Goal: Navigation & Orientation: Find specific page/section

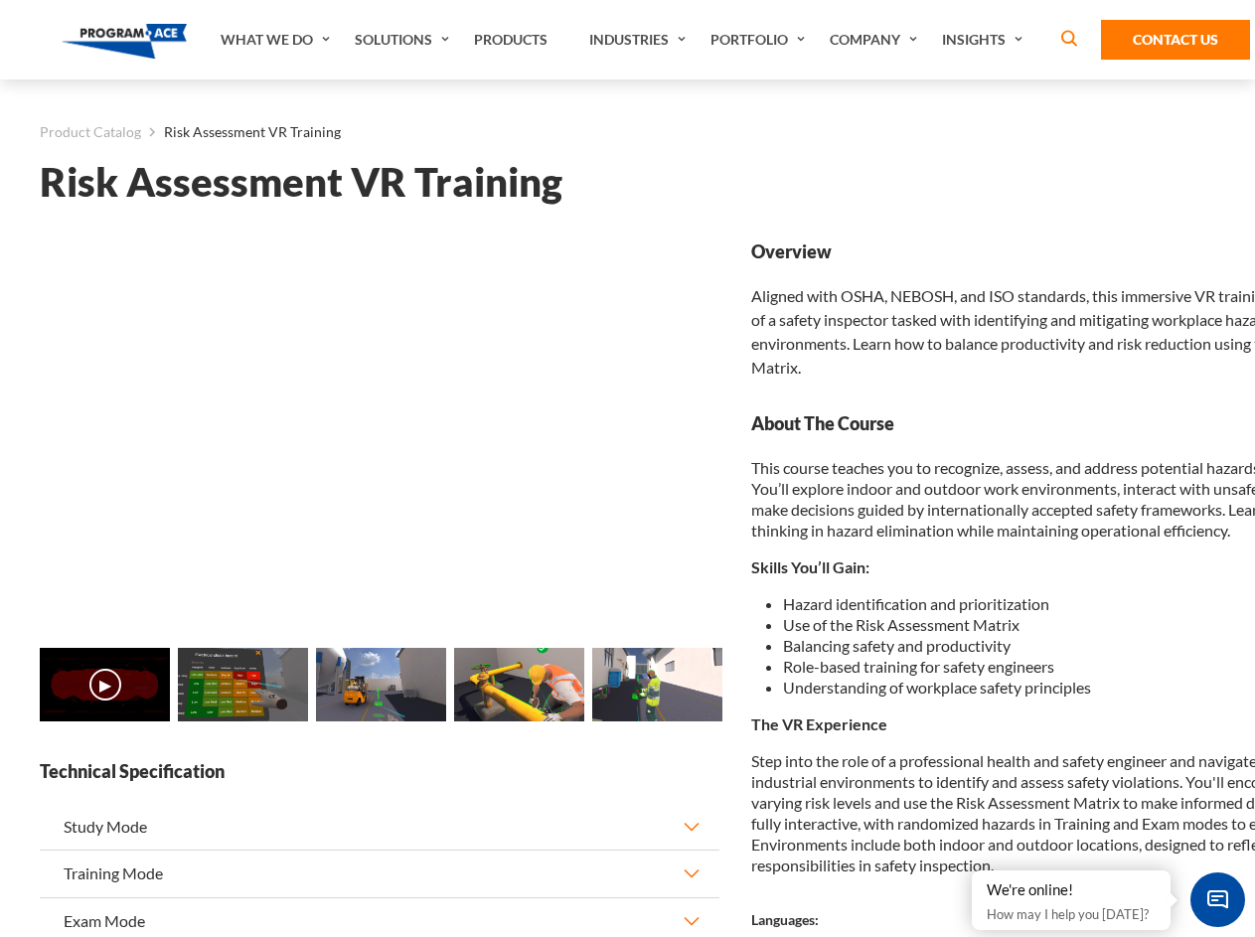
click at [404, 40] on link "Solutions" at bounding box center [404, 39] width 119 height 79
click at [0, 0] on div "AI & Computer Vision Solutions Computer Vision Quality Control AI tools for fas…" at bounding box center [0, 0] width 0 height 0
click at [0, 0] on div "AI & Computer Vision Solutions Virtual Training Solutions Virtual Tour Solution…" at bounding box center [0, 0] width 0 height 0
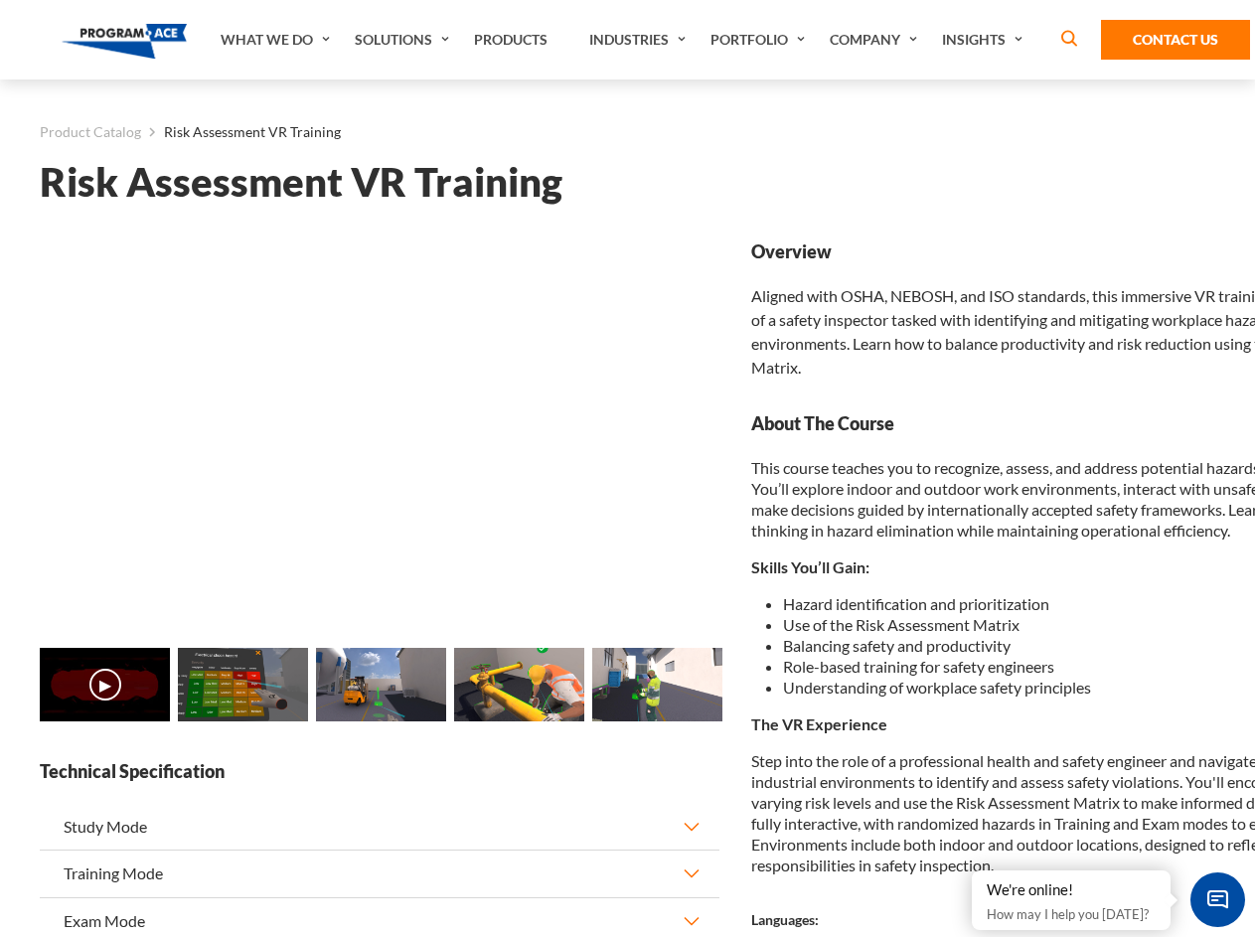
click at [0, 0] on div "AI & Computer Vision Solutions Virtual Training Solutions Virtual Tour Solution…" at bounding box center [0, 0] width 0 height 0
click at [0, 0] on div "AI & Computer Vision Solutions Computer Vision Quality Control AI tools for fas…" at bounding box center [0, 0] width 0 height 0
